Goal: Task Accomplishment & Management: Use online tool/utility

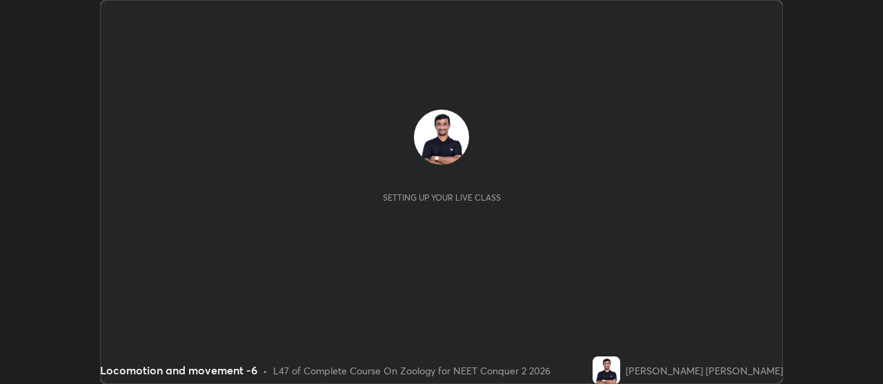
scroll to position [384, 882]
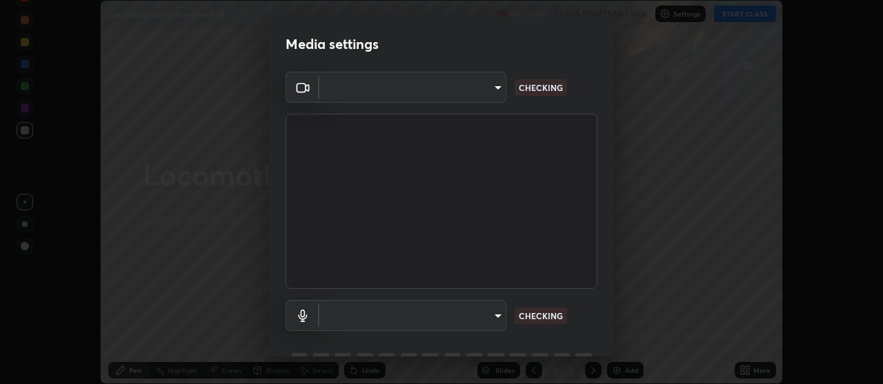
type input "b32c73f9f7383dfd5894755b812e900e91b535440668f828b547b286affdb2a7"
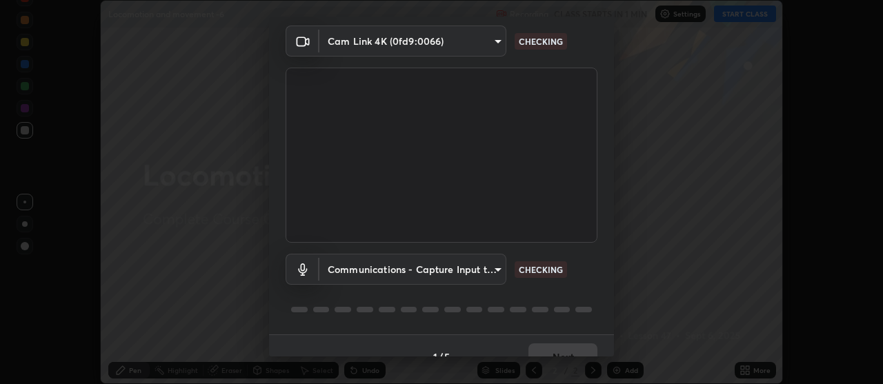
scroll to position [68, 0]
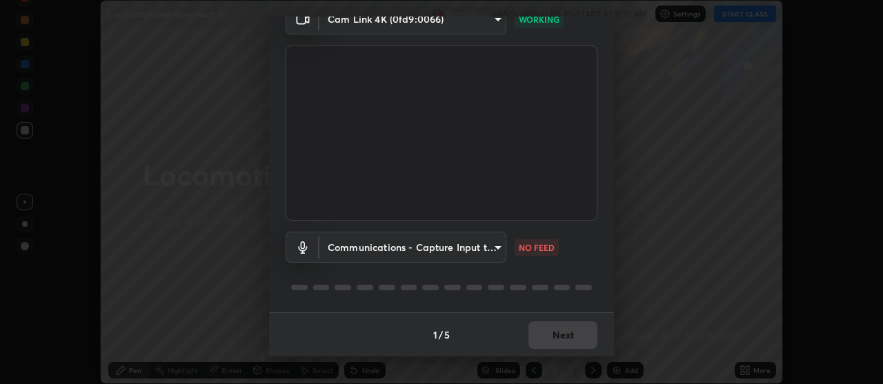
click at [497, 248] on body "Erase all Locomotion and movement -6 Recording WAS SCHEDULED TO START AT 11:15 …" at bounding box center [441, 192] width 883 height 384
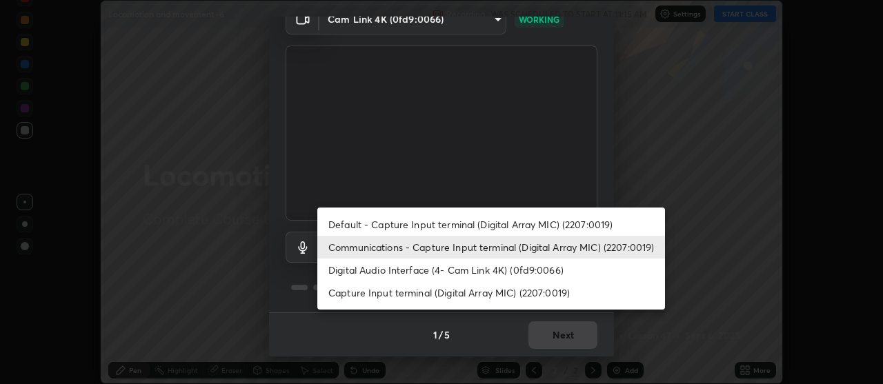
click at [413, 271] on li "Digital Audio Interface (4- Cam Link 4K) (0fd9:0066)" at bounding box center [491, 270] width 348 height 23
type input "7e24eadb503daefdb009f5231a994b533848cb2508ac5816b0a51b65dcacc65b"
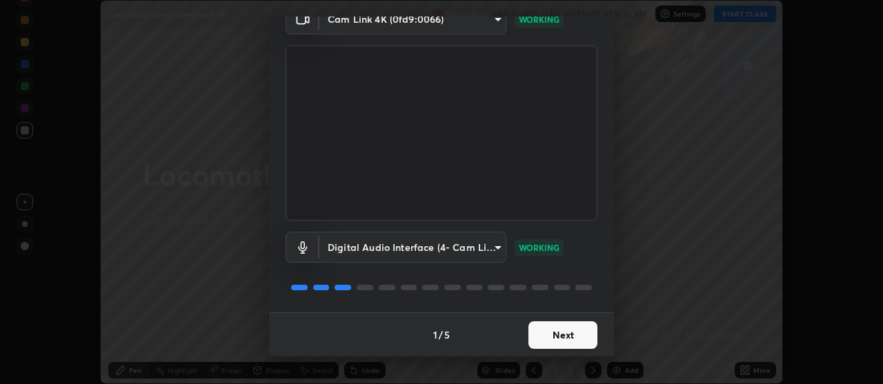
click at [549, 338] on button "Next" at bounding box center [562, 335] width 69 height 28
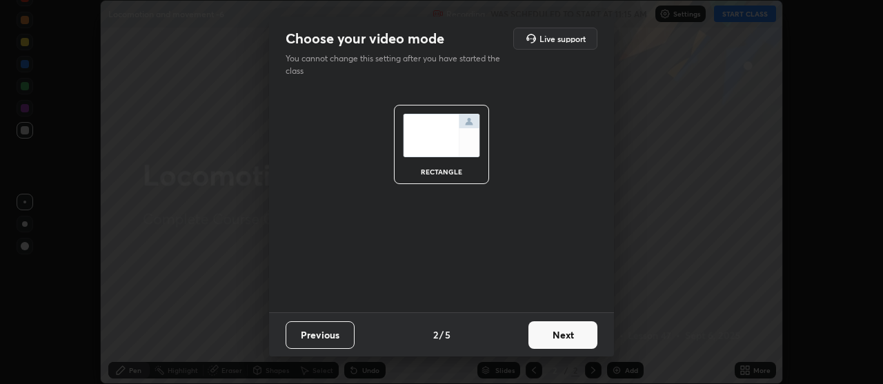
click at [562, 335] on button "Next" at bounding box center [562, 335] width 69 height 28
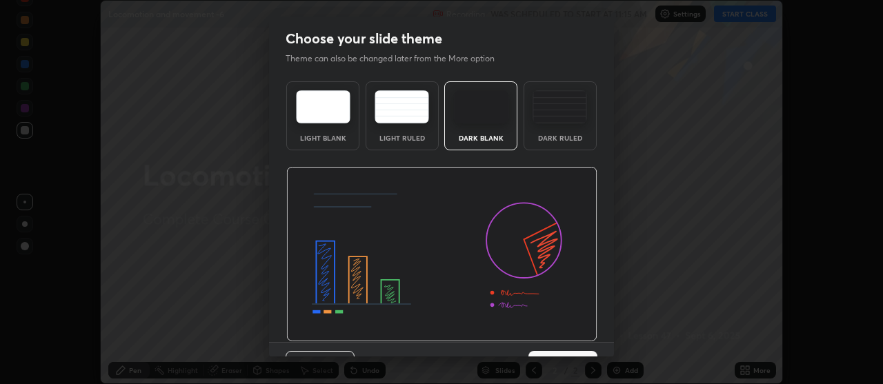
scroll to position [30, 0]
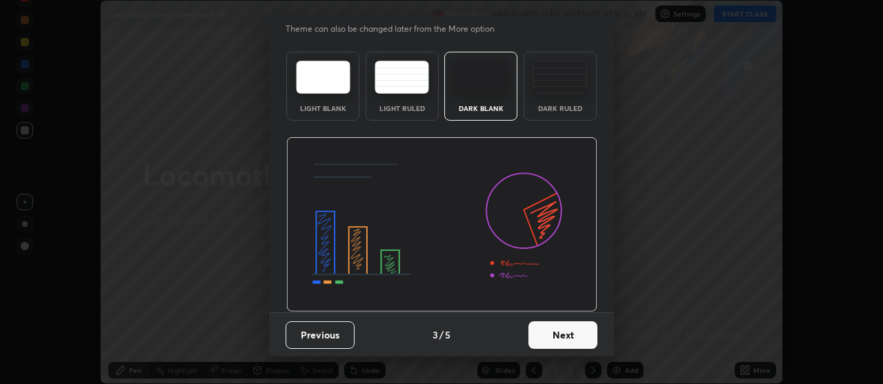
click at [559, 328] on button "Next" at bounding box center [562, 335] width 69 height 28
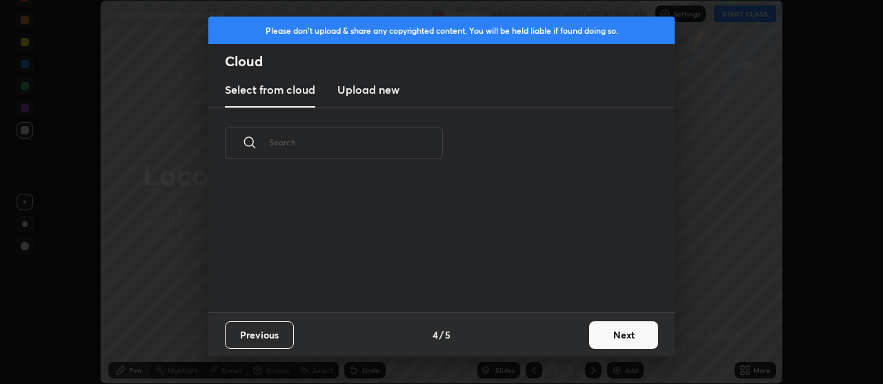
scroll to position [134, 443]
click at [619, 336] on button "Next" at bounding box center [623, 335] width 69 height 28
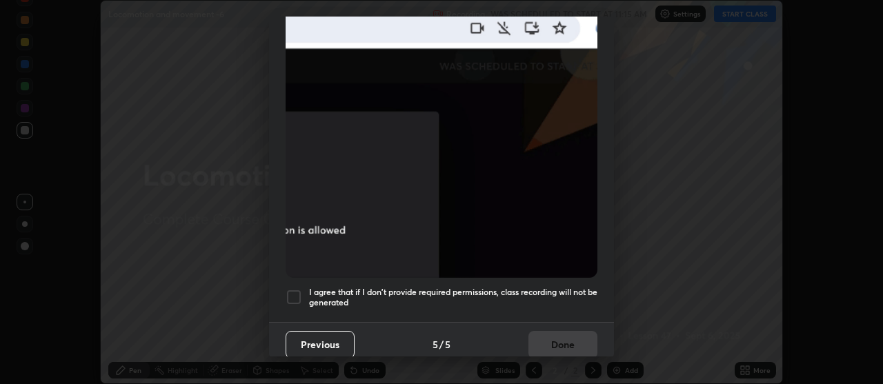
scroll to position [350, 0]
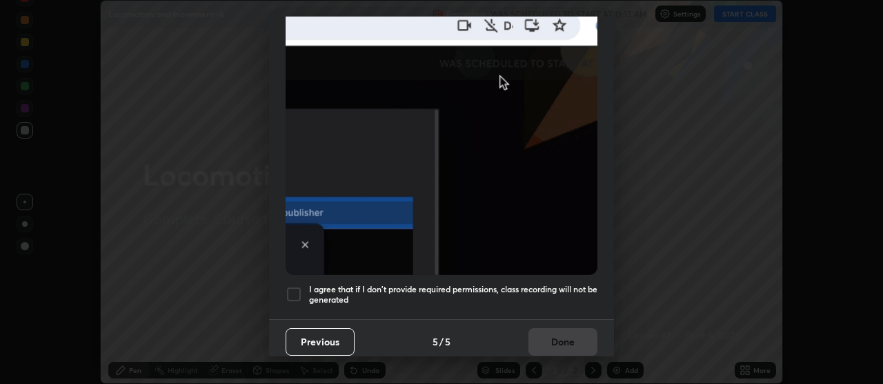
click at [294, 286] on div at bounding box center [294, 294] width 17 height 17
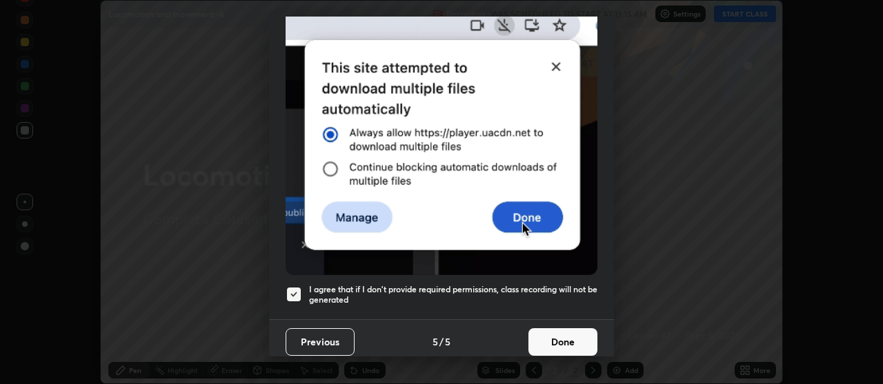
click at [552, 331] on button "Done" at bounding box center [562, 342] width 69 height 28
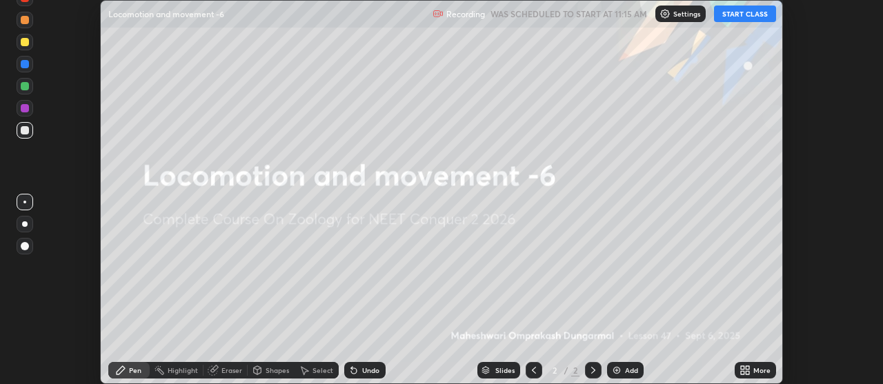
click at [739, 16] on button "START CLASS" at bounding box center [745, 14] width 62 height 17
click at [616, 369] on img at bounding box center [616, 370] width 11 height 11
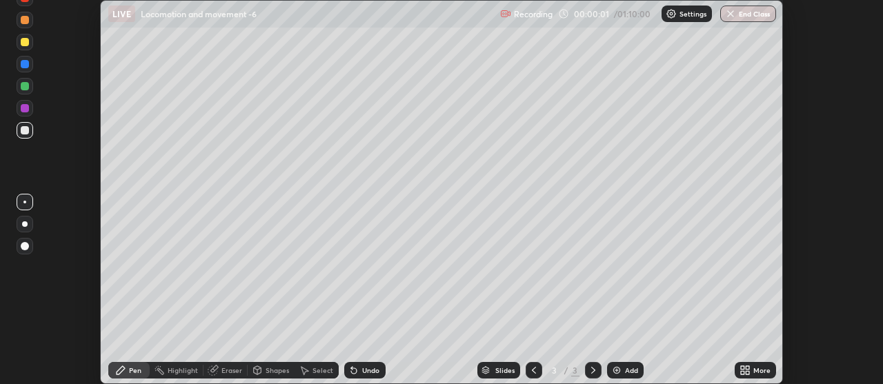
click at [747, 373] on icon at bounding box center [747, 372] width 3 height 3
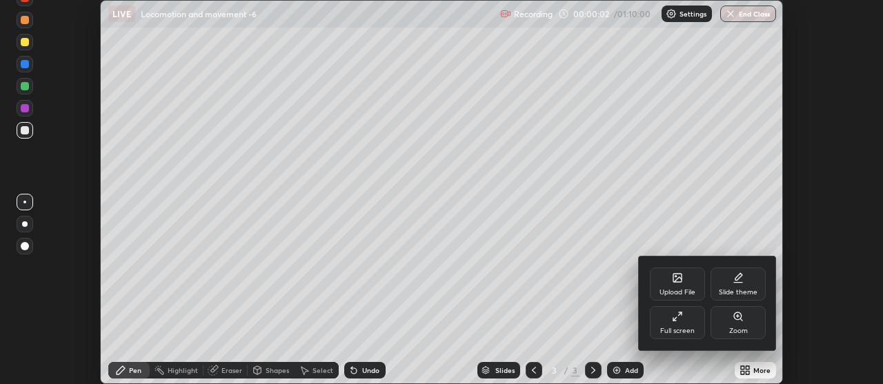
click at [673, 281] on icon at bounding box center [677, 278] width 8 height 8
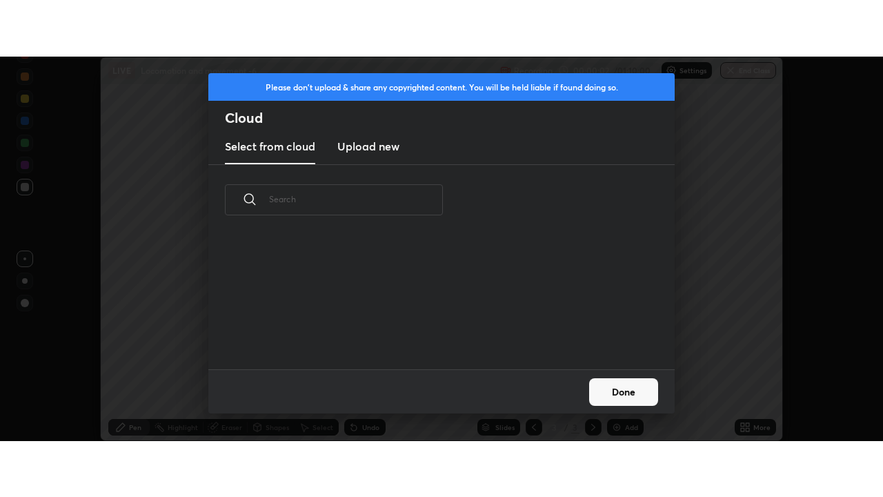
scroll to position [134, 443]
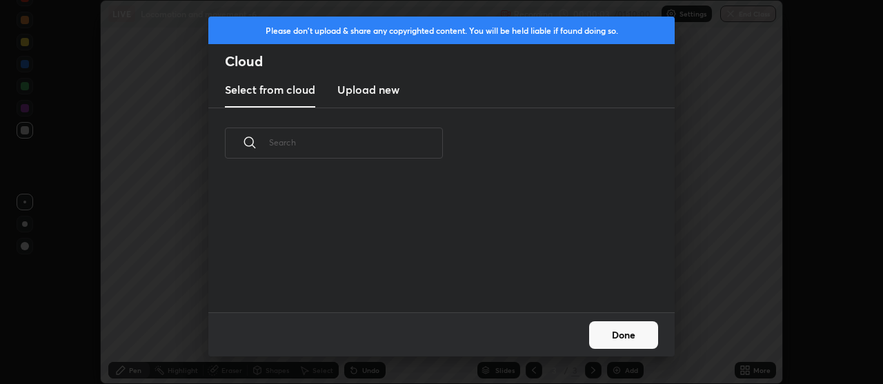
click at [370, 86] on h3 "Upload new" at bounding box center [368, 89] width 62 height 17
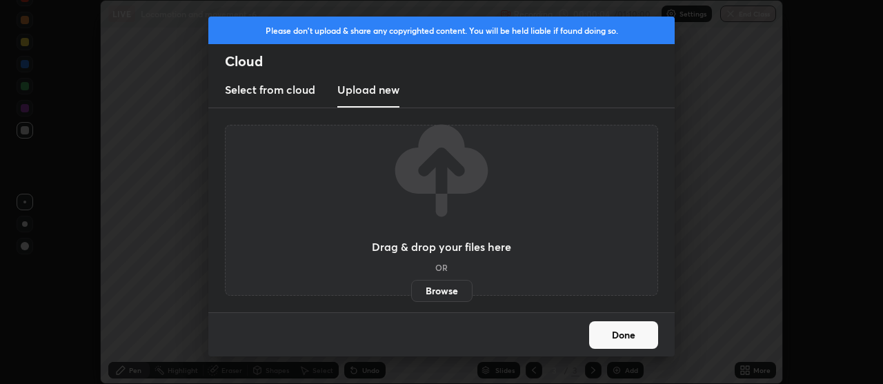
click at [448, 292] on label "Browse" at bounding box center [441, 291] width 61 height 22
click at [411, 292] on input "Browse" at bounding box center [411, 291] width 0 height 22
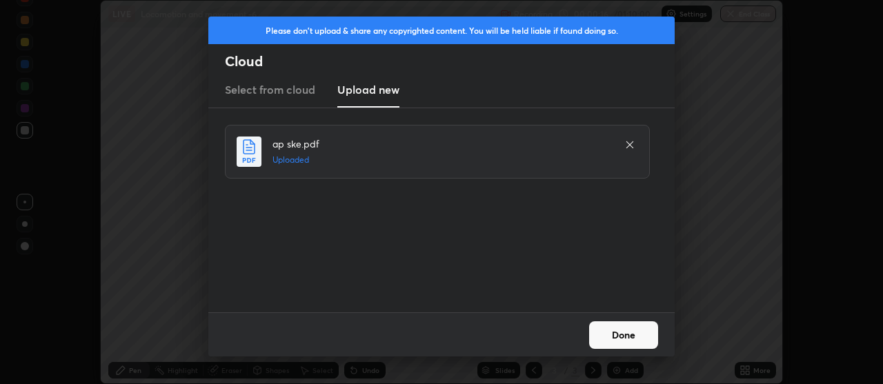
click at [614, 336] on button "Done" at bounding box center [623, 335] width 69 height 28
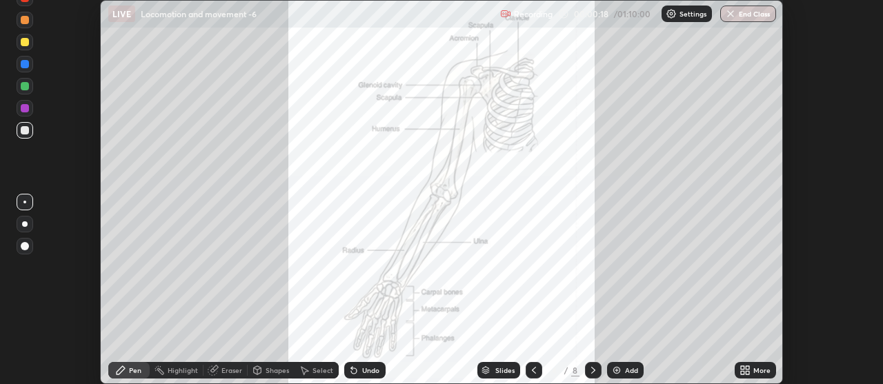
click at [742, 368] on icon at bounding box center [742, 367] width 3 height 3
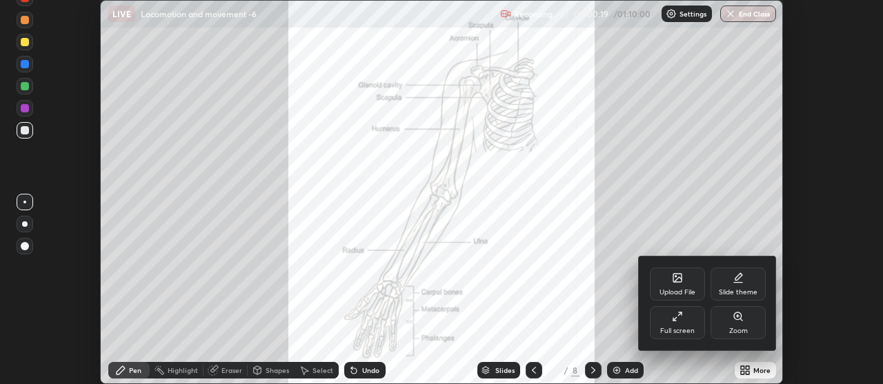
click at [675, 324] on div "Full screen" at bounding box center [677, 322] width 55 height 33
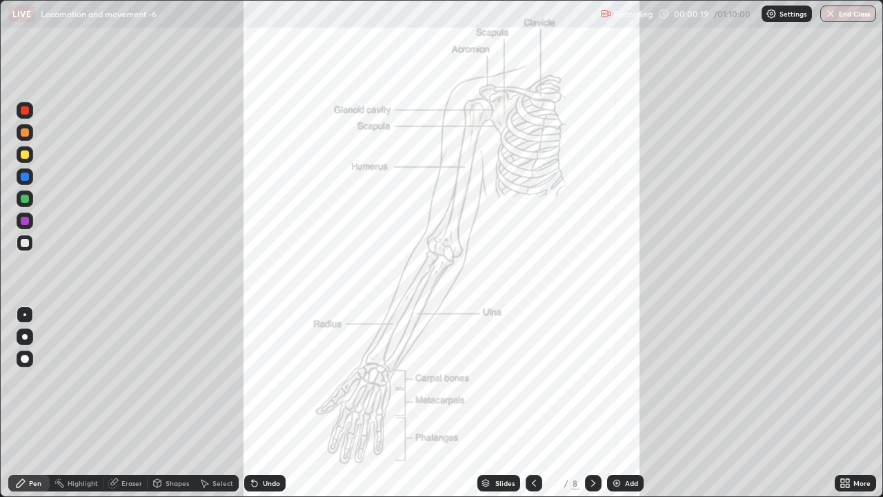
scroll to position [497, 883]
click at [21, 200] on div at bounding box center [25, 199] width 8 height 8
click at [591, 384] on icon at bounding box center [593, 482] width 11 height 11
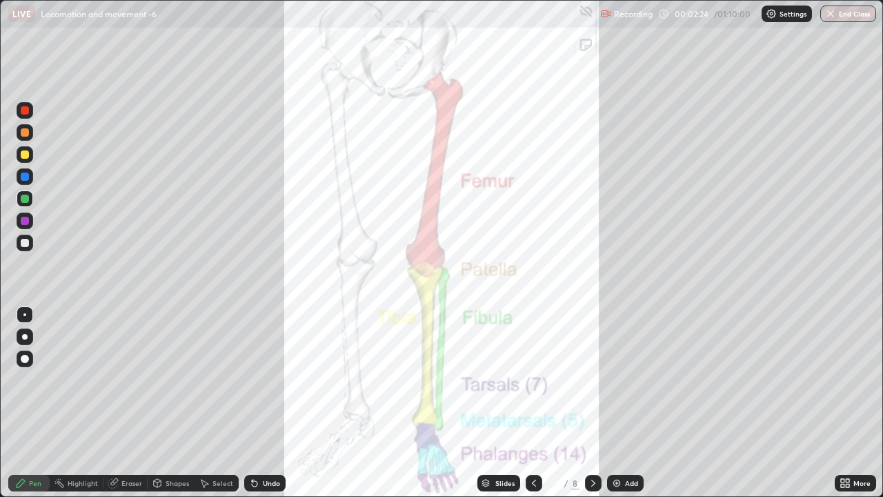
click at [590, 384] on icon at bounding box center [593, 482] width 11 height 11
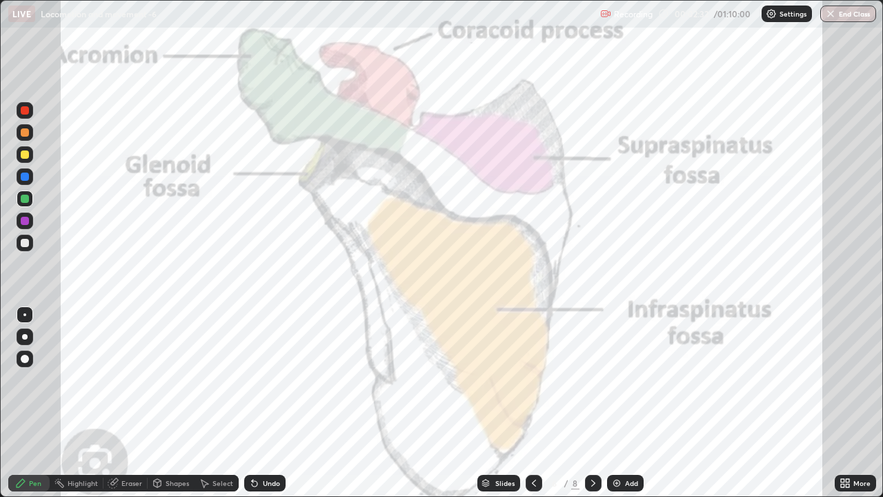
click at [537, 384] on div at bounding box center [534, 483] width 17 height 17
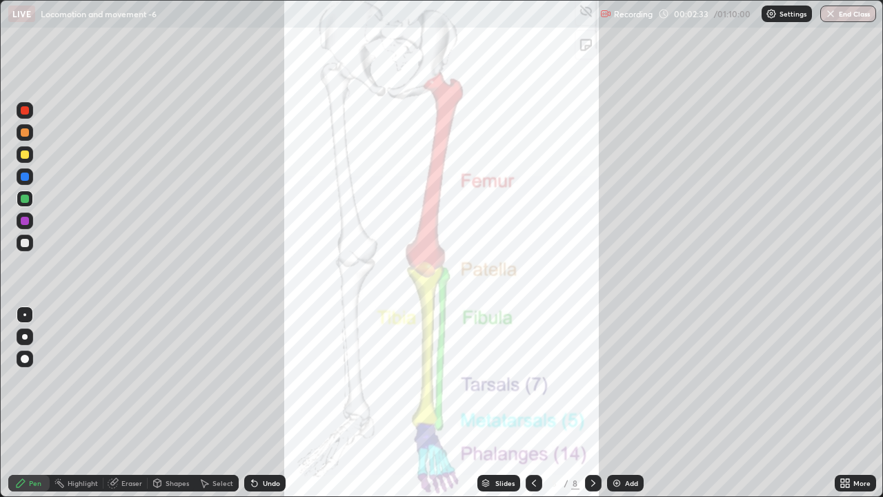
click at [618, 384] on img at bounding box center [616, 482] width 11 height 11
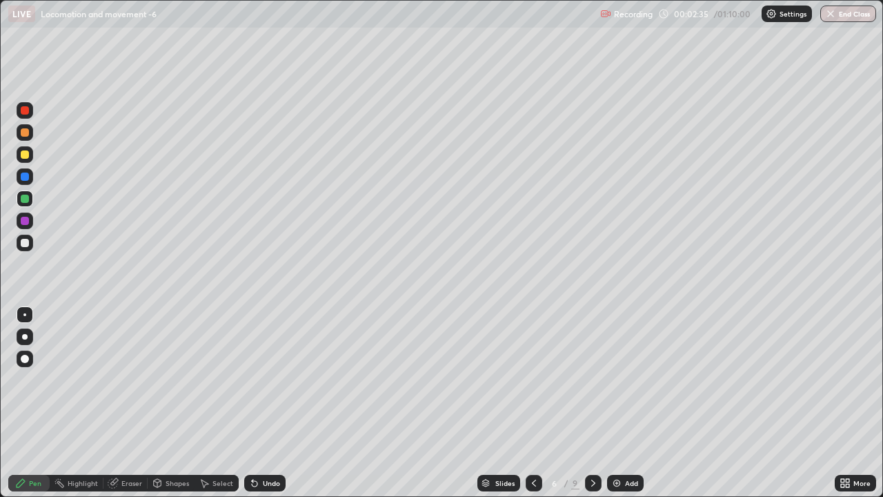
click at [26, 241] on div at bounding box center [25, 243] width 8 height 8
click at [253, 384] on icon at bounding box center [255, 484] width 6 height 6
click at [254, 384] on icon at bounding box center [255, 484] width 6 height 6
click at [592, 384] on icon at bounding box center [593, 482] width 11 height 11
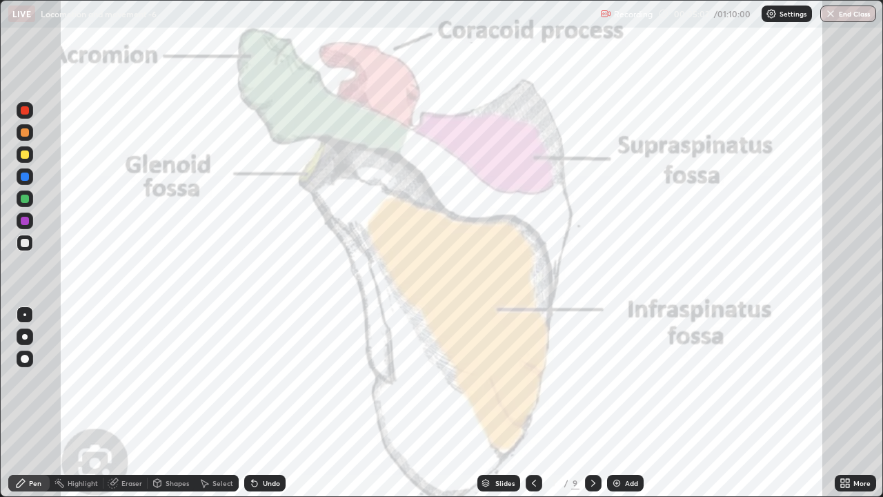
click at [23, 155] on div at bounding box center [25, 154] width 8 height 8
click at [590, 384] on icon at bounding box center [593, 482] width 11 height 11
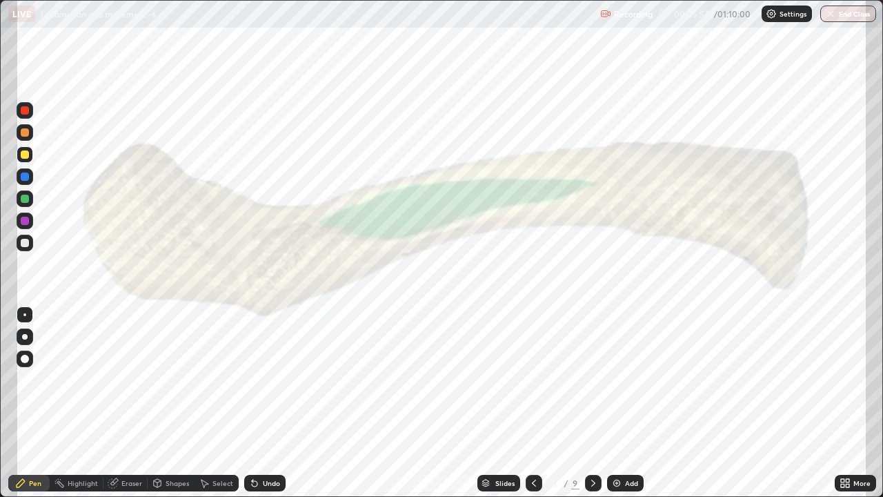
click at [533, 384] on icon at bounding box center [533, 482] width 11 height 11
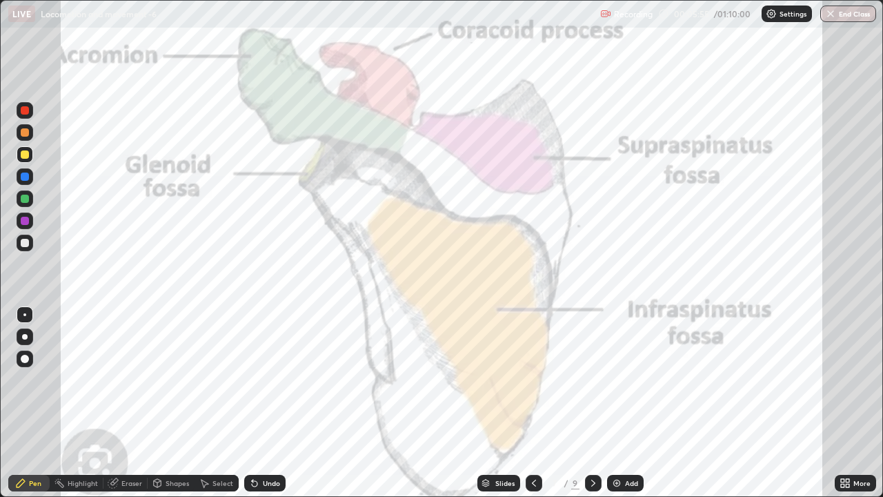
click at [526, 384] on div at bounding box center [534, 483] width 17 height 17
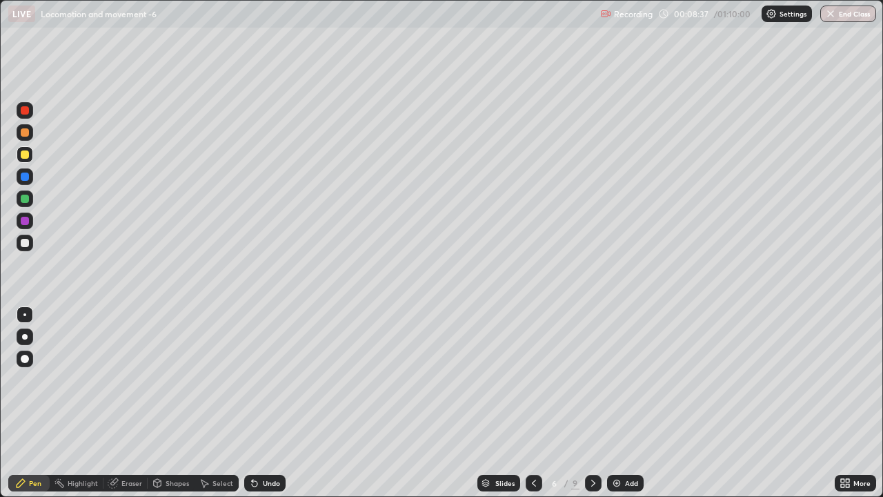
click at [591, 384] on icon at bounding box center [593, 482] width 11 height 11
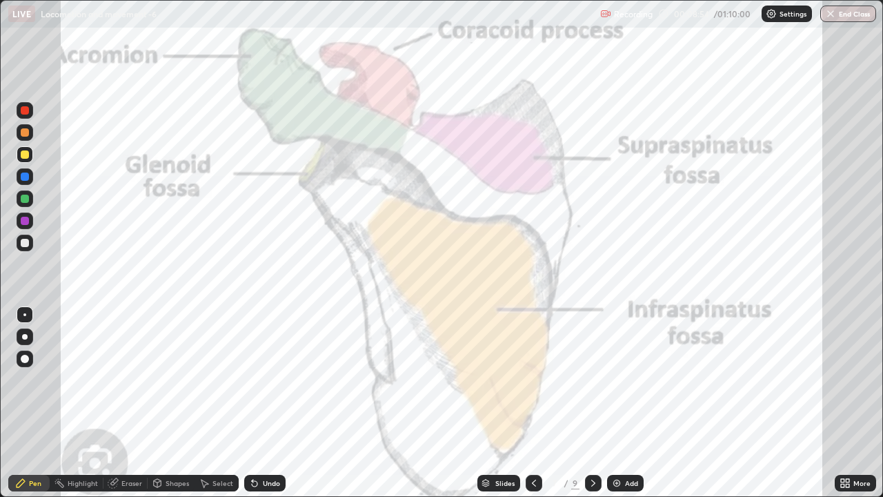
click at [592, 384] on icon at bounding box center [593, 482] width 11 height 11
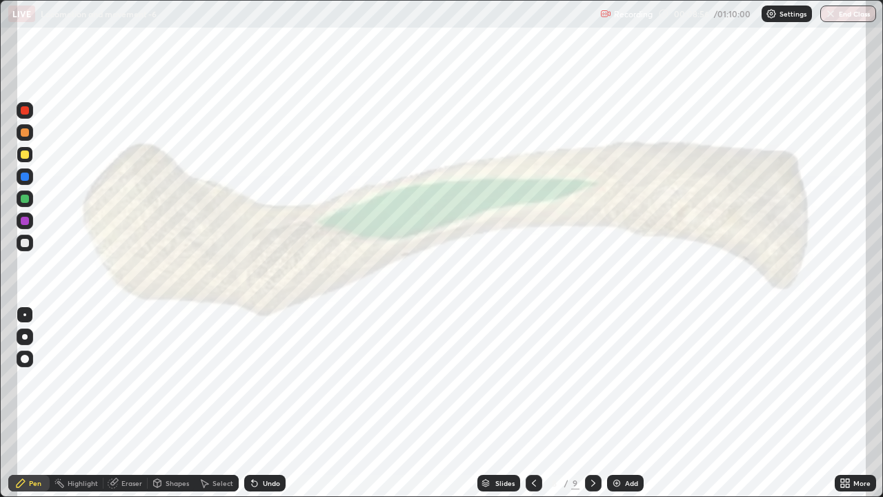
click at [25, 132] on div at bounding box center [25, 132] width 8 height 8
click at [23, 221] on div at bounding box center [25, 221] width 8 height 8
click at [592, 384] on icon at bounding box center [593, 482] width 11 height 11
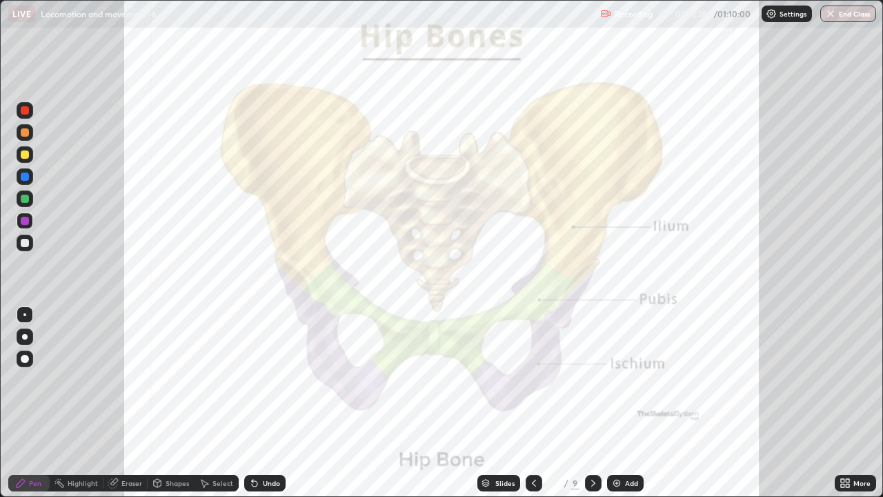
click at [24, 133] on div at bounding box center [25, 132] width 8 height 8
click at [619, 384] on div "Add" at bounding box center [625, 483] width 37 height 17
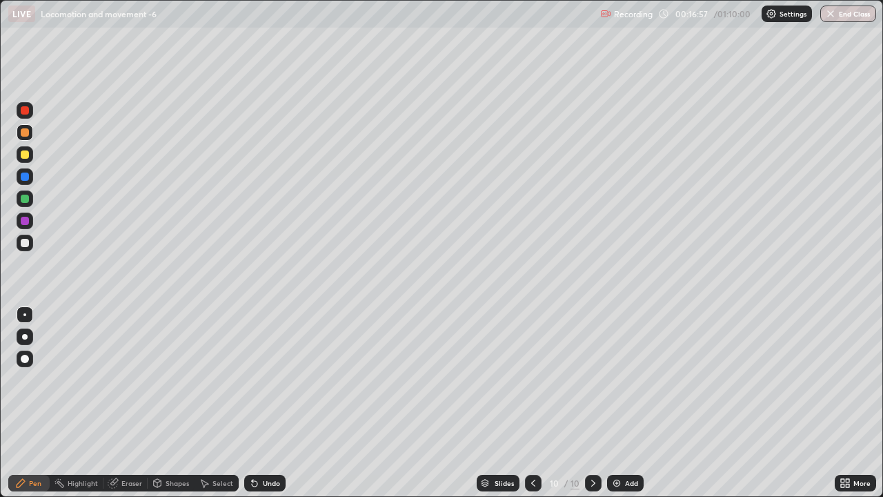
click at [24, 154] on div at bounding box center [25, 154] width 8 height 8
click at [22, 206] on div at bounding box center [25, 198] width 17 height 17
click at [266, 384] on div "Undo" at bounding box center [264, 483] width 41 height 17
click at [268, 384] on div "Undo" at bounding box center [271, 482] width 17 height 7
click at [264, 384] on div "Undo" at bounding box center [264, 483] width 41 height 17
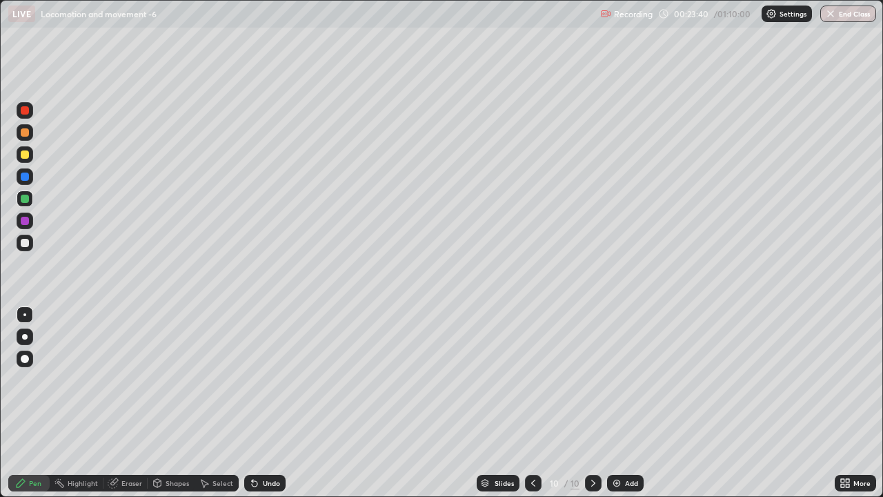
click at [538, 384] on div at bounding box center [533, 483] width 17 height 17
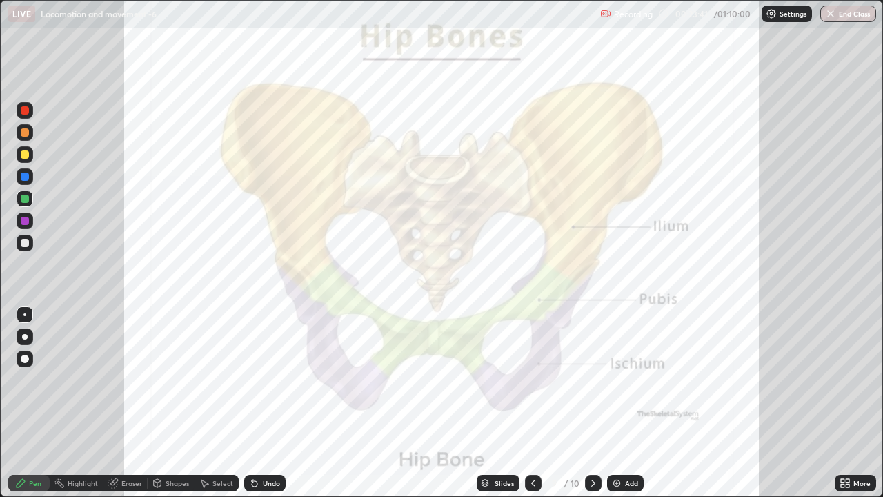
click at [533, 384] on icon at bounding box center [533, 482] width 11 height 11
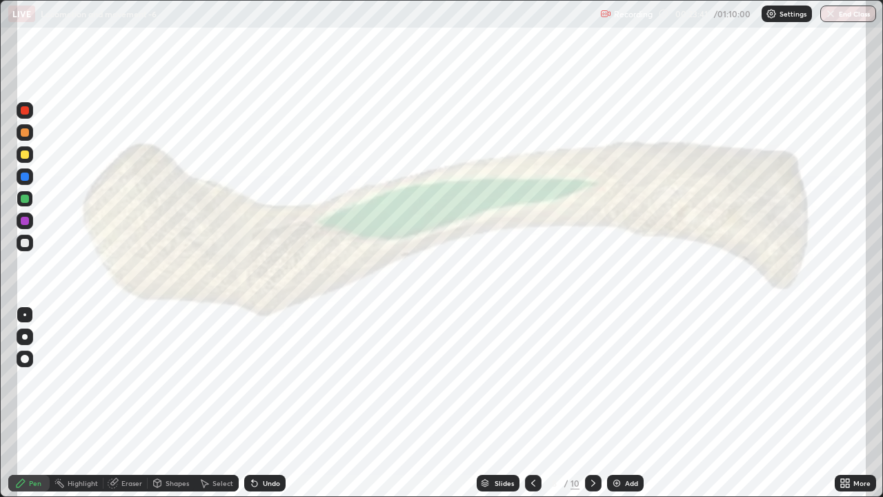
click at [532, 384] on icon at bounding box center [533, 482] width 11 height 11
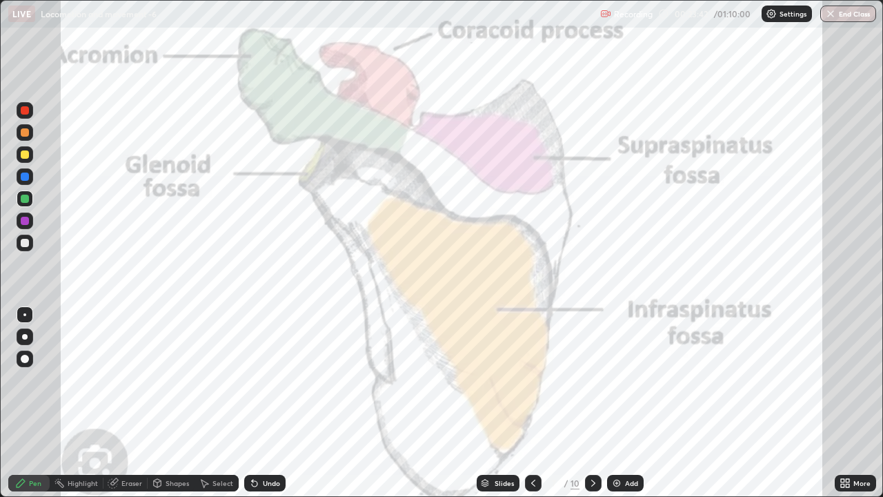
click at [531, 384] on div at bounding box center [533, 483] width 17 height 28
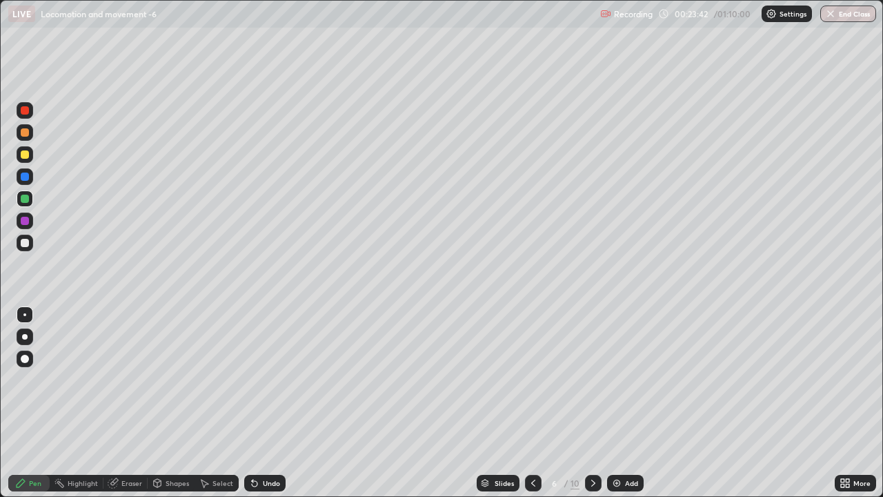
click at [532, 384] on icon at bounding box center [533, 482] width 11 height 11
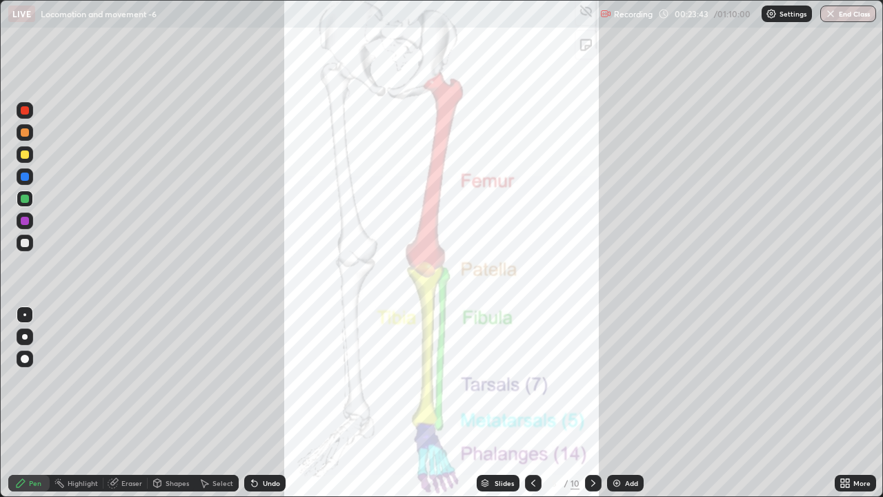
click at [532, 384] on icon at bounding box center [533, 482] width 11 height 11
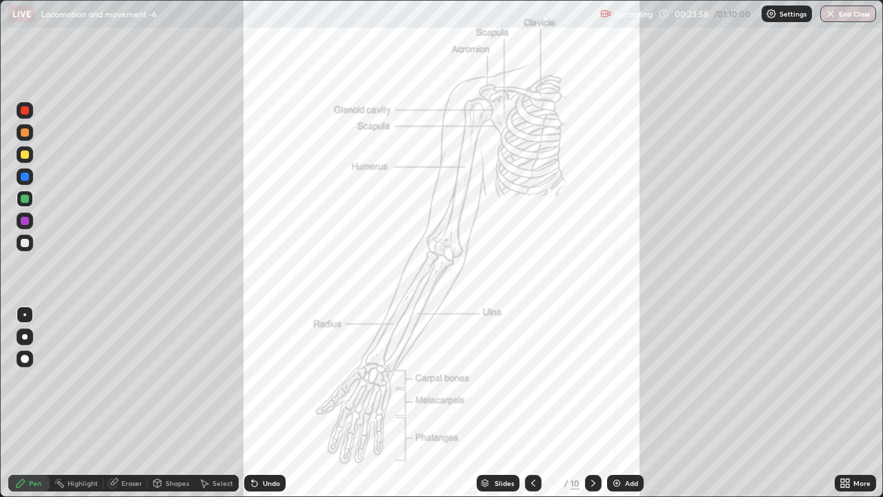
click at [597, 384] on div at bounding box center [593, 483] width 17 height 17
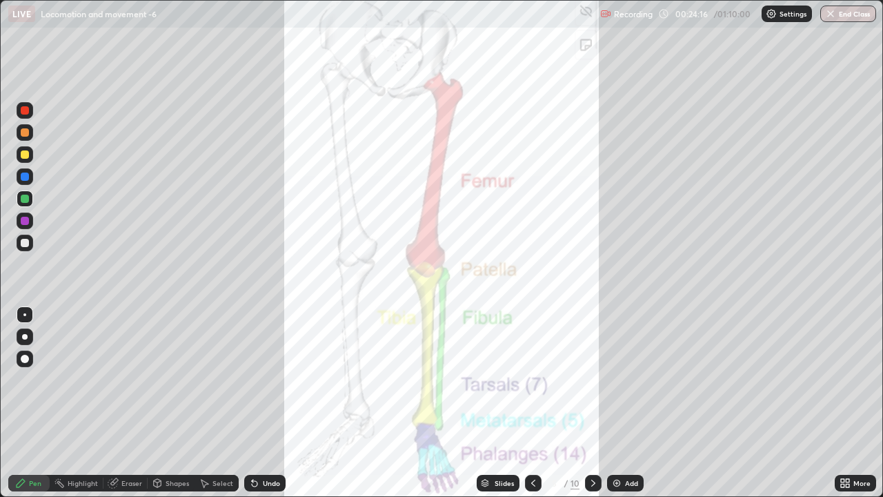
click at [592, 384] on icon at bounding box center [593, 482] width 11 height 11
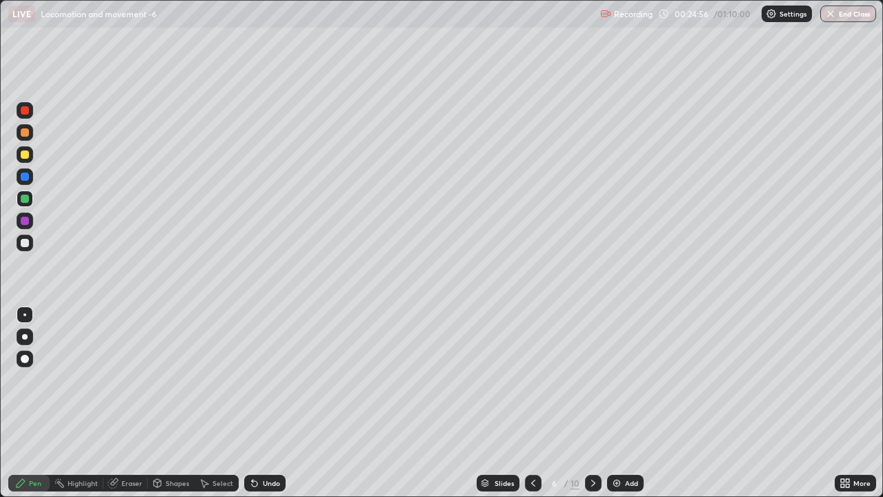
click at [592, 384] on icon at bounding box center [593, 482] width 11 height 11
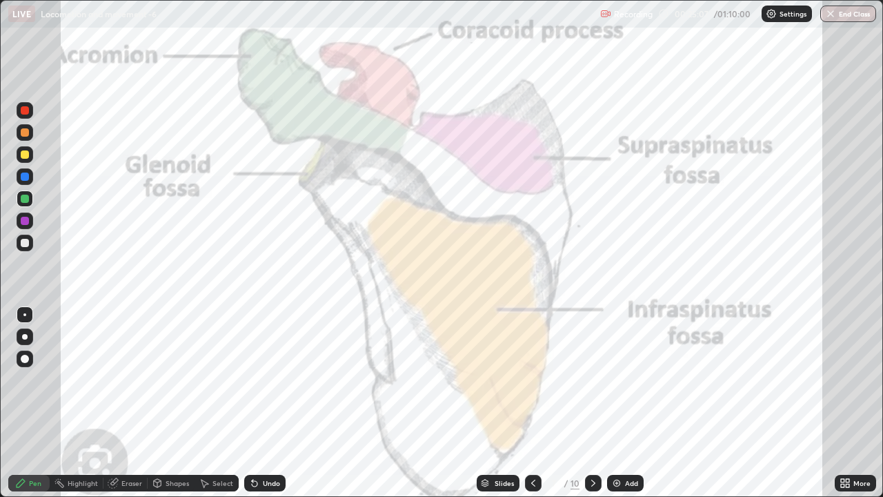
click at [592, 384] on div at bounding box center [593, 483] width 17 height 28
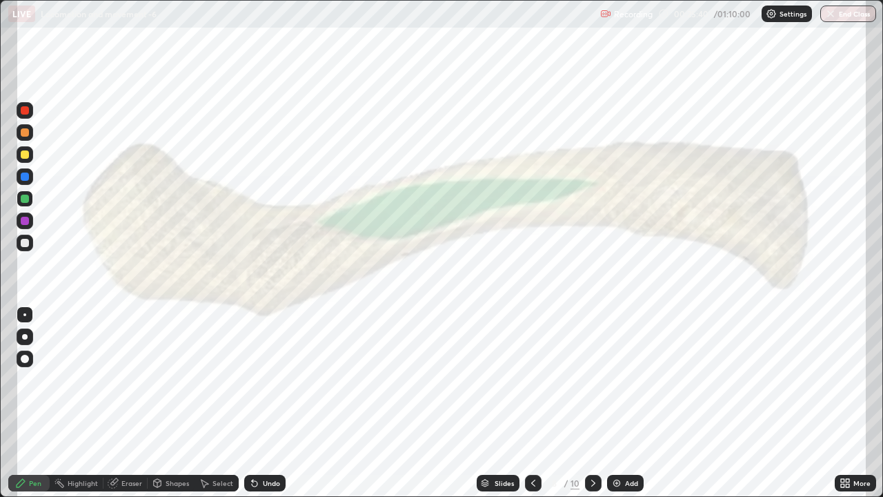
click at [591, 384] on icon at bounding box center [593, 482] width 4 height 7
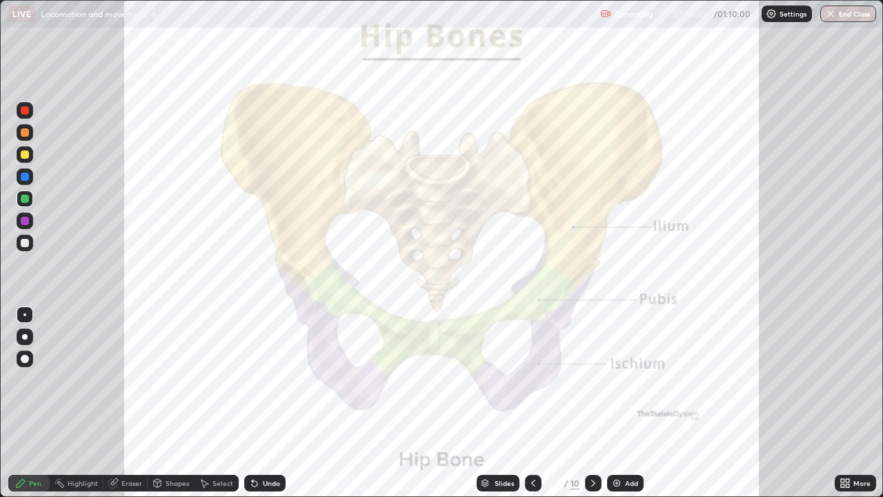
click at [593, 384] on icon at bounding box center [593, 482] width 4 height 7
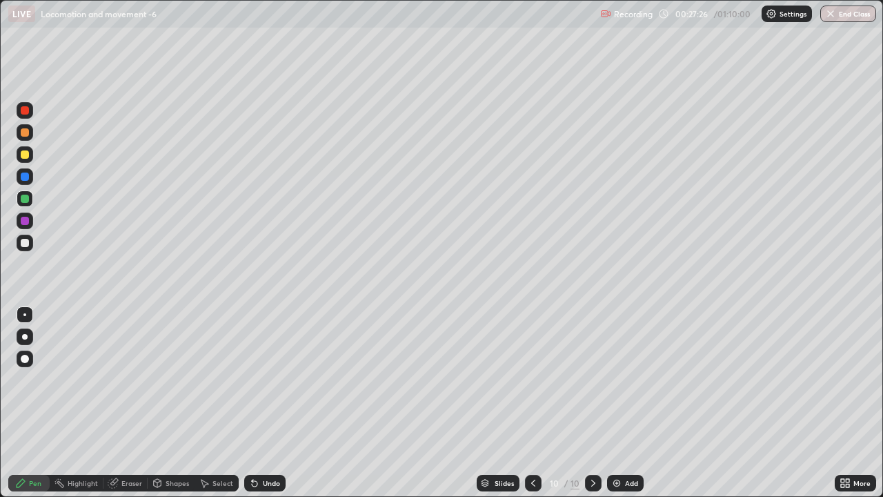
click at [615, 384] on img at bounding box center [616, 482] width 11 height 11
click at [24, 153] on div at bounding box center [25, 154] width 8 height 8
click at [615, 384] on img at bounding box center [616, 482] width 11 height 11
click at [19, 243] on div at bounding box center [25, 243] width 17 height 17
click at [27, 360] on div at bounding box center [25, 359] width 8 height 8
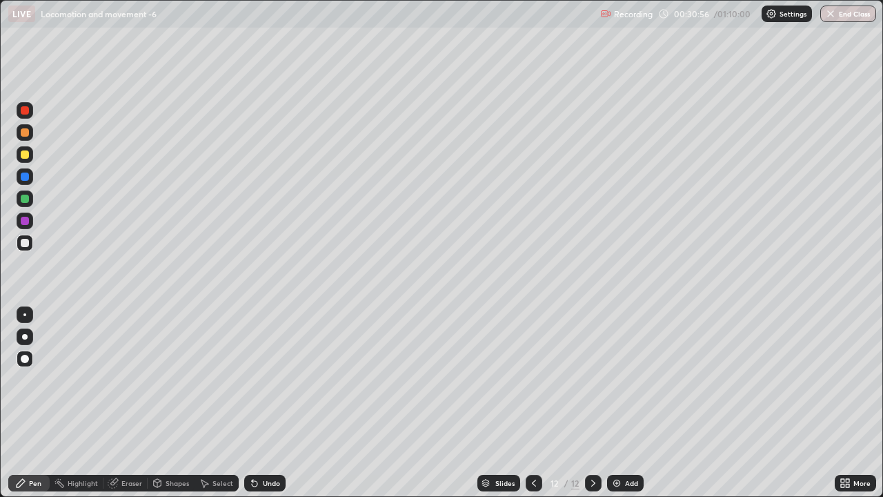
click at [254, 384] on icon at bounding box center [255, 484] width 6 height 6
click at [23, 155] on div at bounding box center [25, 154] width 8 height 8
click at [25, 243] on div at bounding box center [25, 243] width 8 height 8
click at [23, 201] on div at bounding box center [25, 199] width 8 height 8
click at [253, 384] on icon at bounding box center [255, 484] width 6 height 6
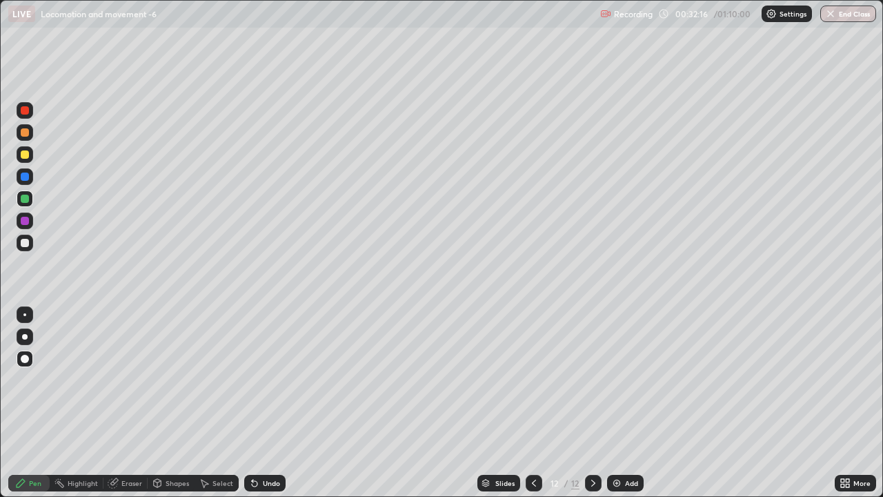
click at [254, 384] on icon at bounding box center [255, 484] width 6 height 6
click at [253, 384] on icon at bounding box center [255, 484] width 6 height 6
click at [252, 384] on icon at bounding box center [255, 484] width 6 height 6
click at [25, 315] on div at bounding box center [24, 314] width 3 height 3
click at [23, 244] on div at bounding box center [25, 243] width 8 height 8
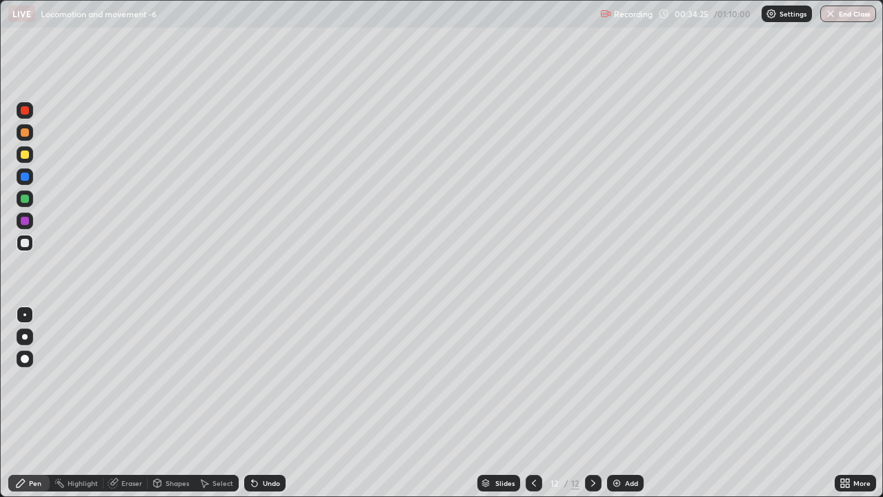
click at [27, 178] on div at bounding box center [25, 176] width 8 height 8
click at [23, 315] on div at bounding box center [24, 314] width 3 height 3
click at [23, 244] on div at bounding box center [25, 243] width 8 height 8
click at [23, 223] on div at bounding box center [25, 221] width 8 height 8
click at [23, 359] on div at bounding box center [25, 359] width 8 height 8
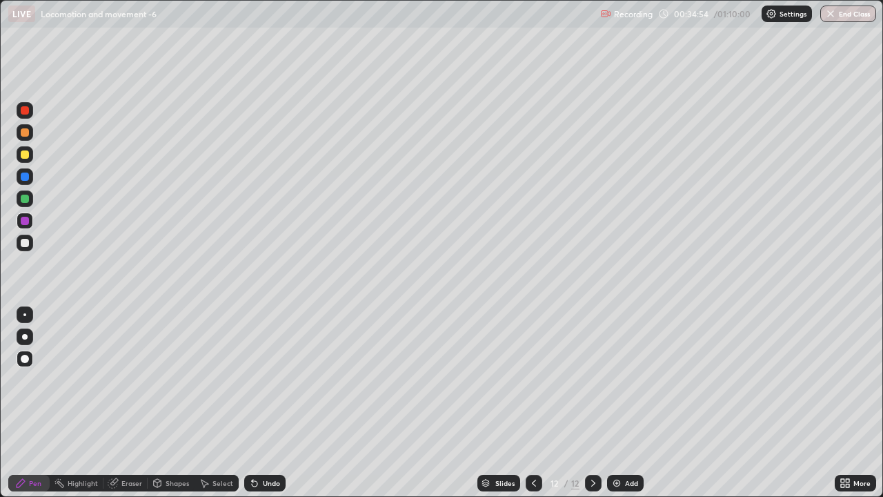
click at [21, 157] on div at bounding box center [25, 154] width 8 height 8
click at [23, 246] on div at bounding box center [25, 243] width 8 height 8
click at [613, 384] on img at bounding box center [616, 482] width 11 height 11
click at [25, 315] on div at bounding box center [24, 314] width 3 height 3
click at [23, 200] on div at bounding box center [25, 199] width 8 height 8
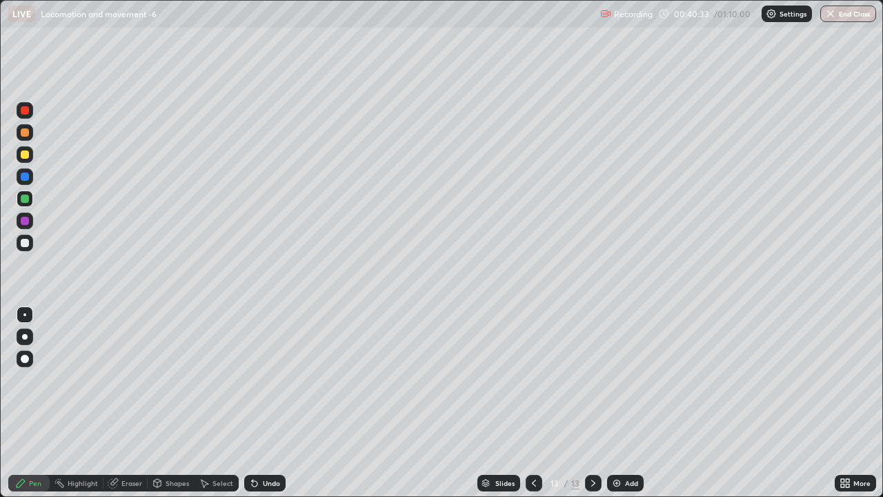
click at [23, 175] on div at bounding box center [25, 176] width 8 height 8
click at [259, 384] on div "Undo" at bounding box center [264, 483] width 41 height 17
click at [252, 384] on icon at bounding box center [255, 484] width 6 height 6
click at [23, 242] on div at bounding box center [25, 243] width 8 height 8
click at [26, 199] on div at bounding box center [25, 199] width 8 height 8
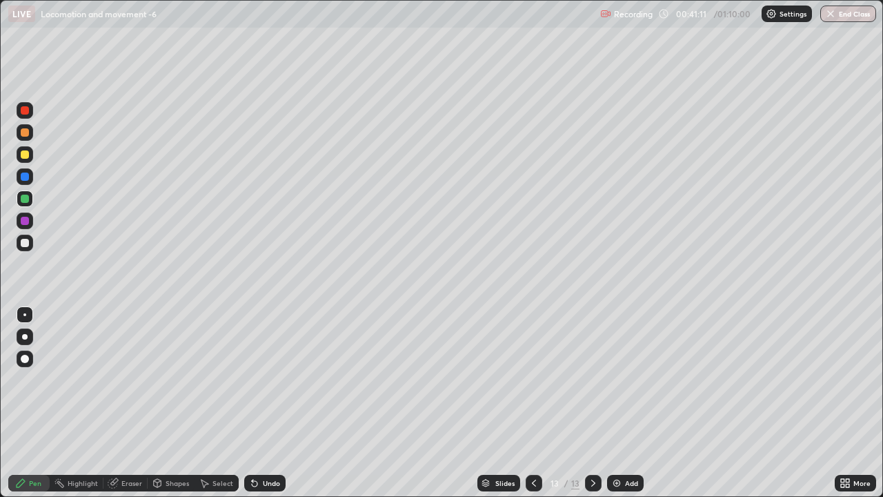
click at [27, 157] on div at bounding box center [25, 154] width 8 height 8
click at [25, 180] on div at bounding box center [25, 176] width 8 height 8
click at [26, 198] on div at bounding box center [25, 199] width 8 height 8
click at [24, 244] on div at bounding box center [25, 243] width 8 height 8
click at [615, 384] on img at bounding box center [616, 482] width 11 height 11
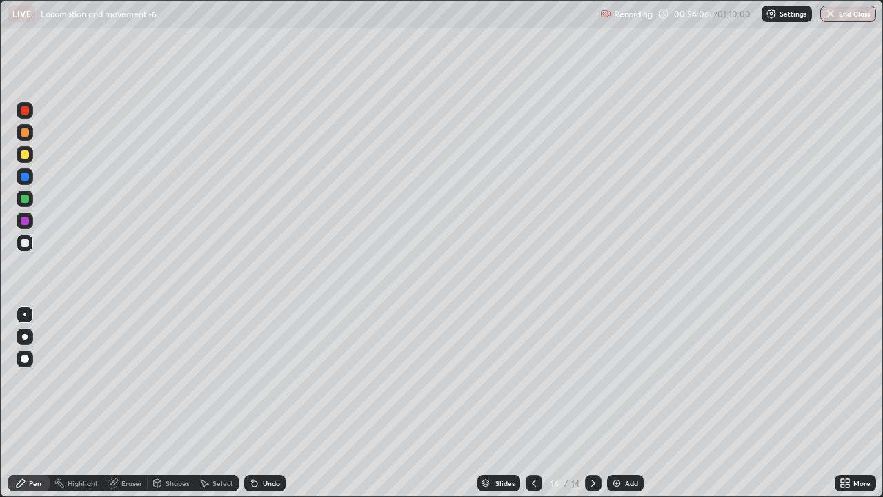
click at [264, 384] on div "Undo" at bounding box center [271, 482] width 17 height 7
click at [256, 384] on icon at bounding box center [254, 482] width 11 height 11
click at [532, 384] on icon at bounding box center [533, 482] width 11 height 11
click at [203, 384] on icon at bounding box center [204, 482] width 11 height 11
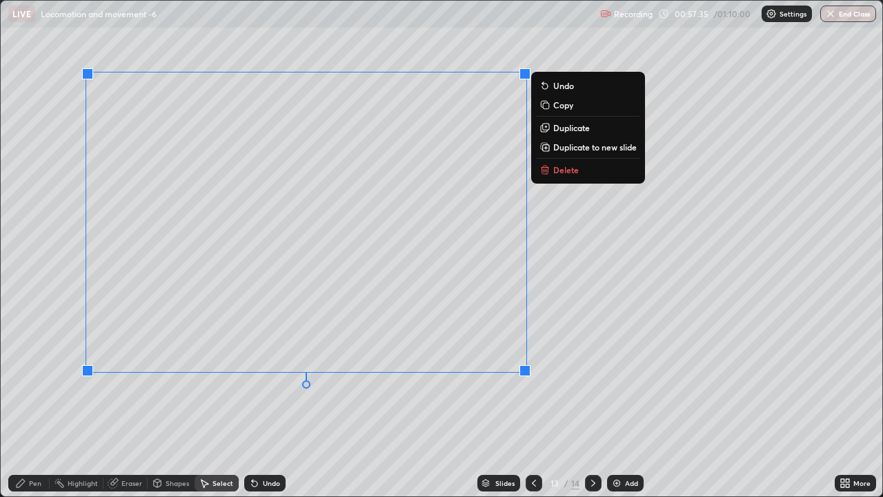
click at [546, 107] on rect at bounding box center [546, 106] width 6 height 6
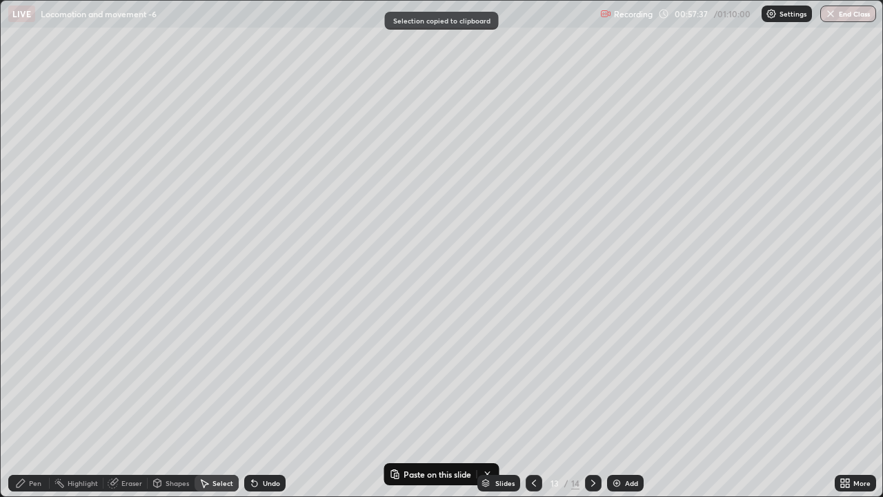
click at [591, 384] on icon at bounding box center [593, 482] width 11 height 11
click at [614, 384] on img at bounding box center [616, 482] width 11 height 11
click at [121, 99] on div "0 ° Undo Copy Paste here Duplicate Duplicate to new slide Delete" at bounding box center [442, 248] width 882 height 495
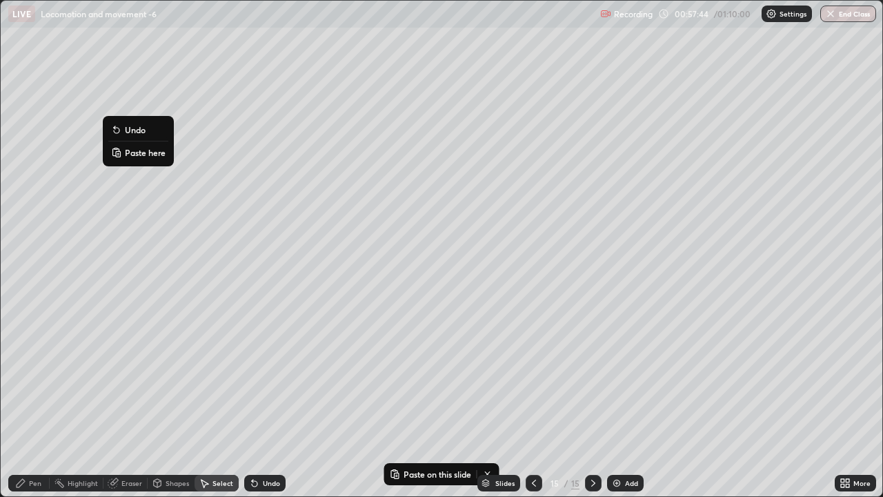
click at [151, 154] on p "Paste here" at bounding box center [145, 152] width 41 height 11
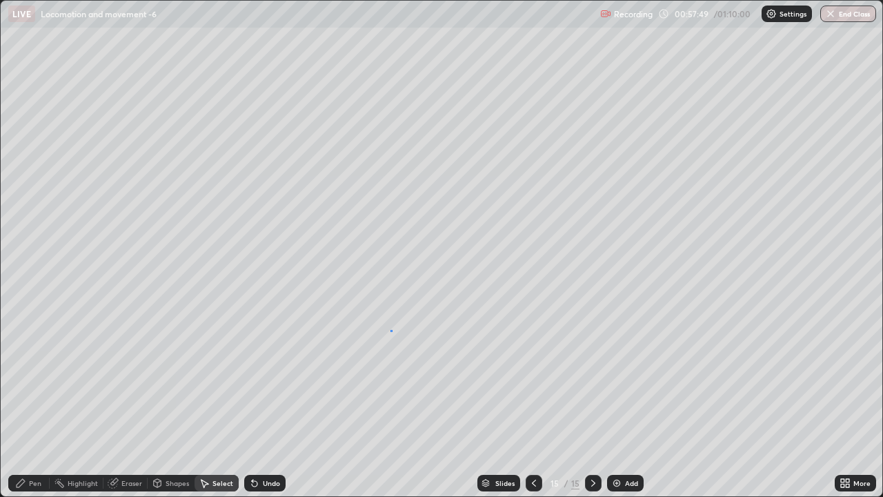
click at [392, 331] on div "0 ° Undo Copy Paste here Duplicate Duplicate to new slide Delete" at bounding box center [442, 248] width 882 height 495
click at [406, 110] on div "0 ° Undo Copy Paste here Duplicate Duplicate to new slide Delete" at bounding box center [442, 248] width 882 height 495
click at [30, 384] on div "Pen" at bounding box center [35, 482] width 12 height 7
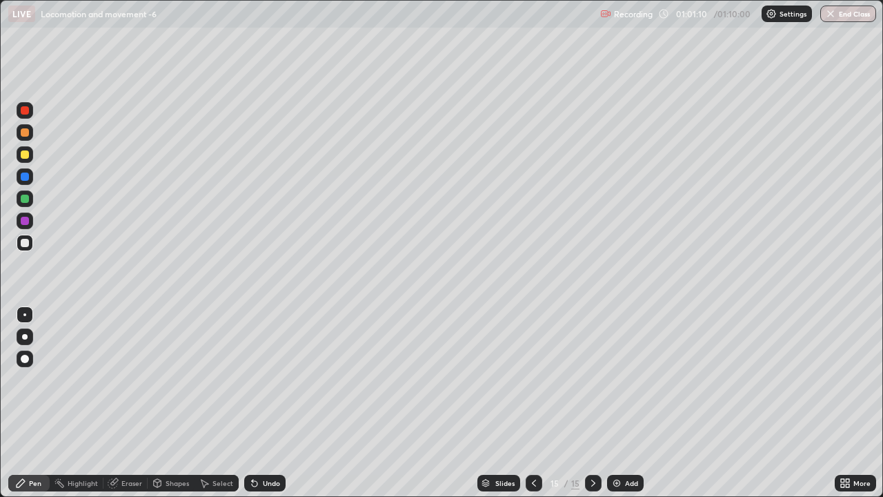
click at [267, 384] on div "Undo" at bounding box center [264, 483] width 41 height 17
click at [263, 384] on div "Undo" at bounding box center [271, 482] width 17 height 7
click at [21, 179] on div at bounding box center [25, 176] width 17 height 17
click at [840, 14] on button "End Class" at bounding box center [849, 14] width 54 height 17
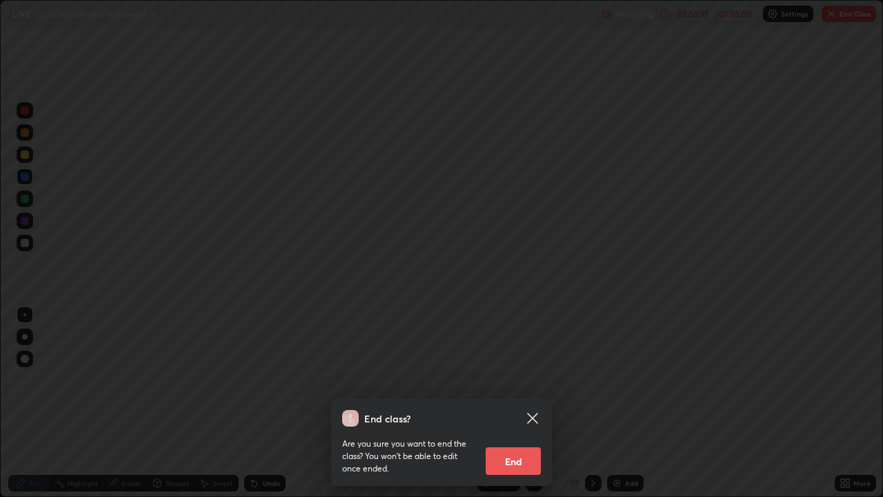
click at [516, 384] on button "End" at bounding box center [513, 461] width 55 height 28
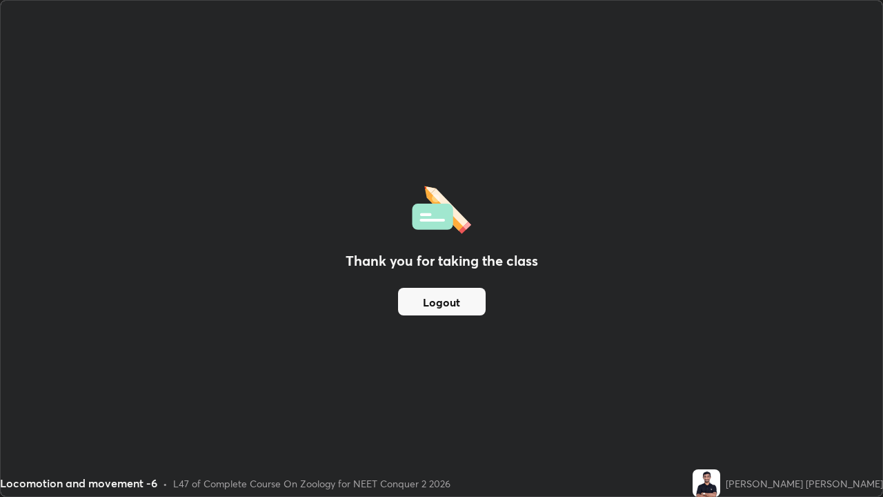
click at [442, 305] on button "Logout" at bounding box center [442, 302] width 88 height 28
click at [439, 306] on button "Logout" at bounding box center [442, 302] width 88 height 28
